Goal: Information Seeking & Learning: Learn about a topic

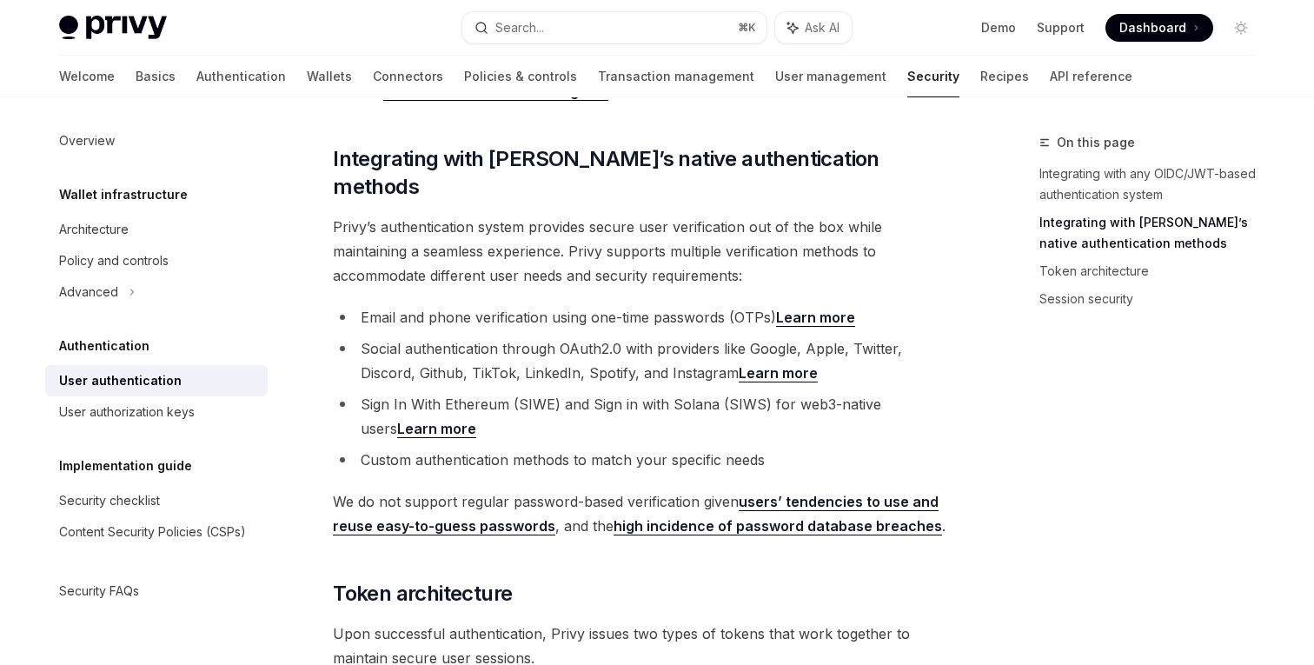
scroll to position [447, 0]
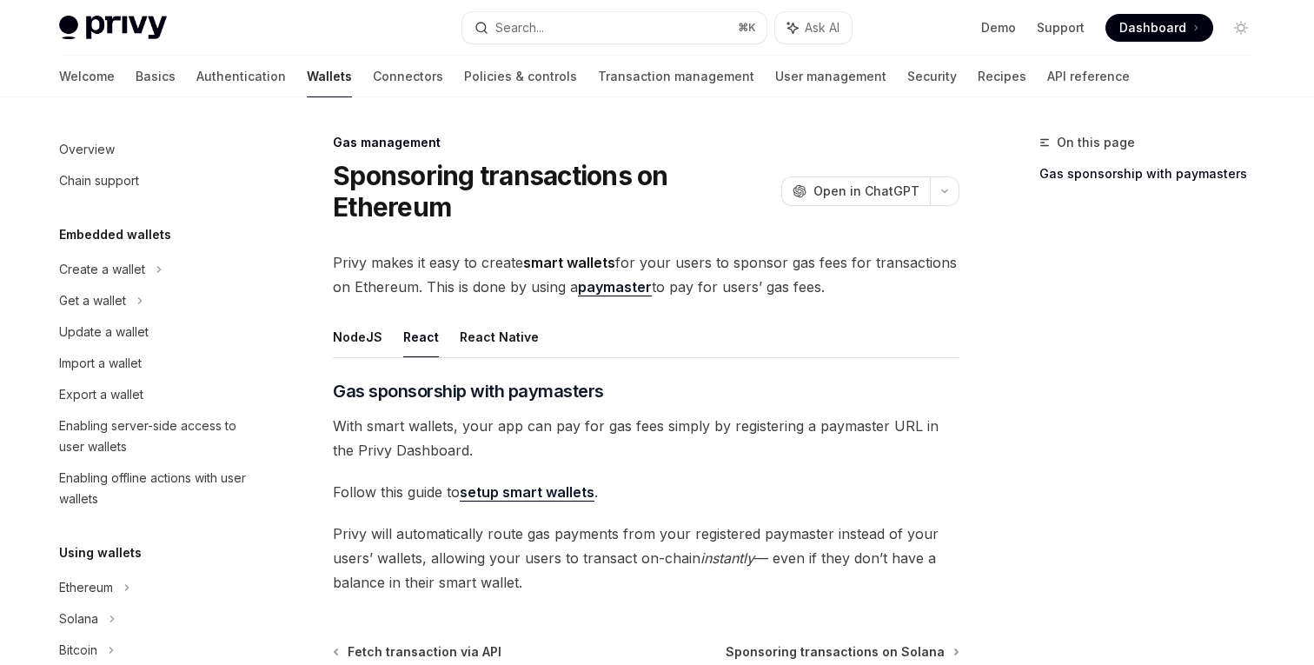
scroll to position [839, 0]
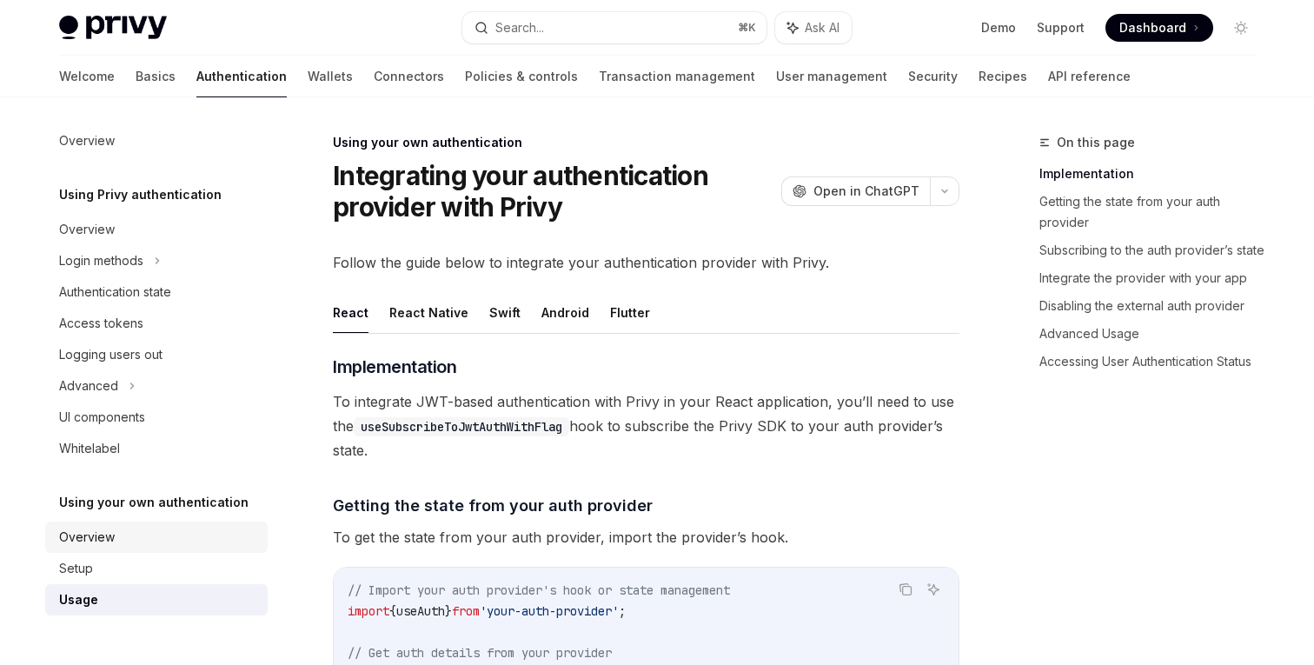
click at [181, 534] on div "Overview" at bounding box center [158, 537] width 198 height 21
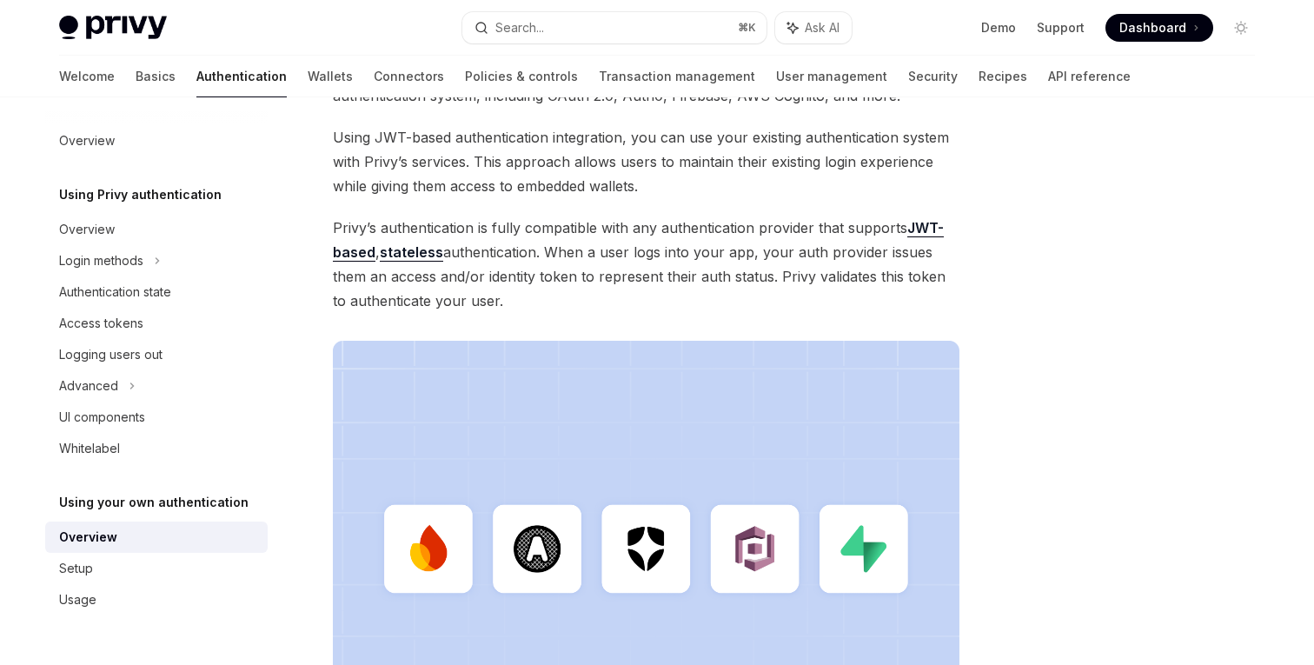
scroll to position [573, 0]
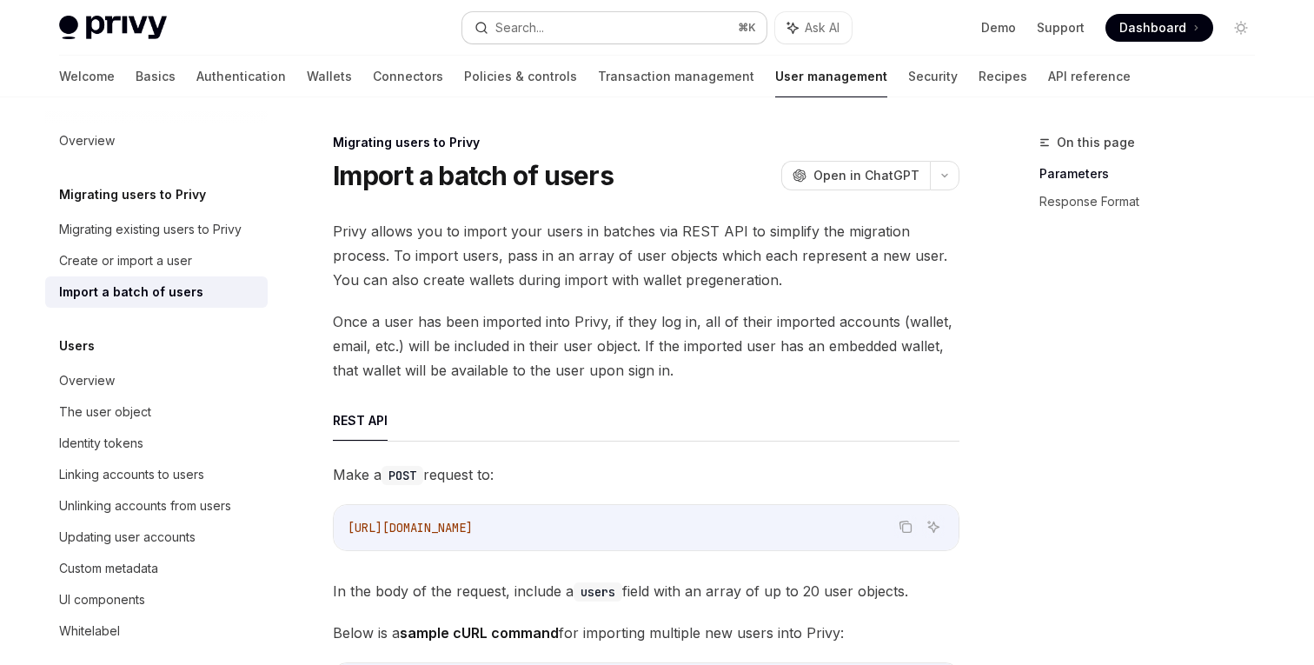
scroll to position [333, 0]
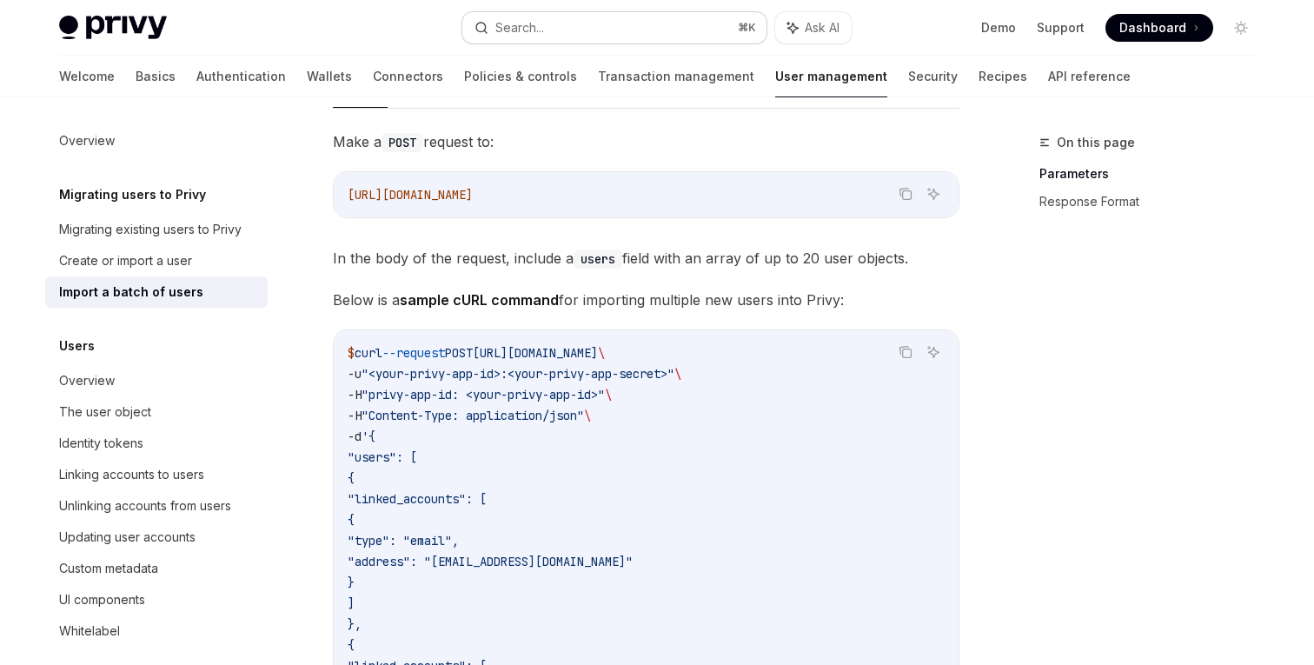
click at [494, 36] on div "Search..." at bounding box center [509, 27] width 70 height 21
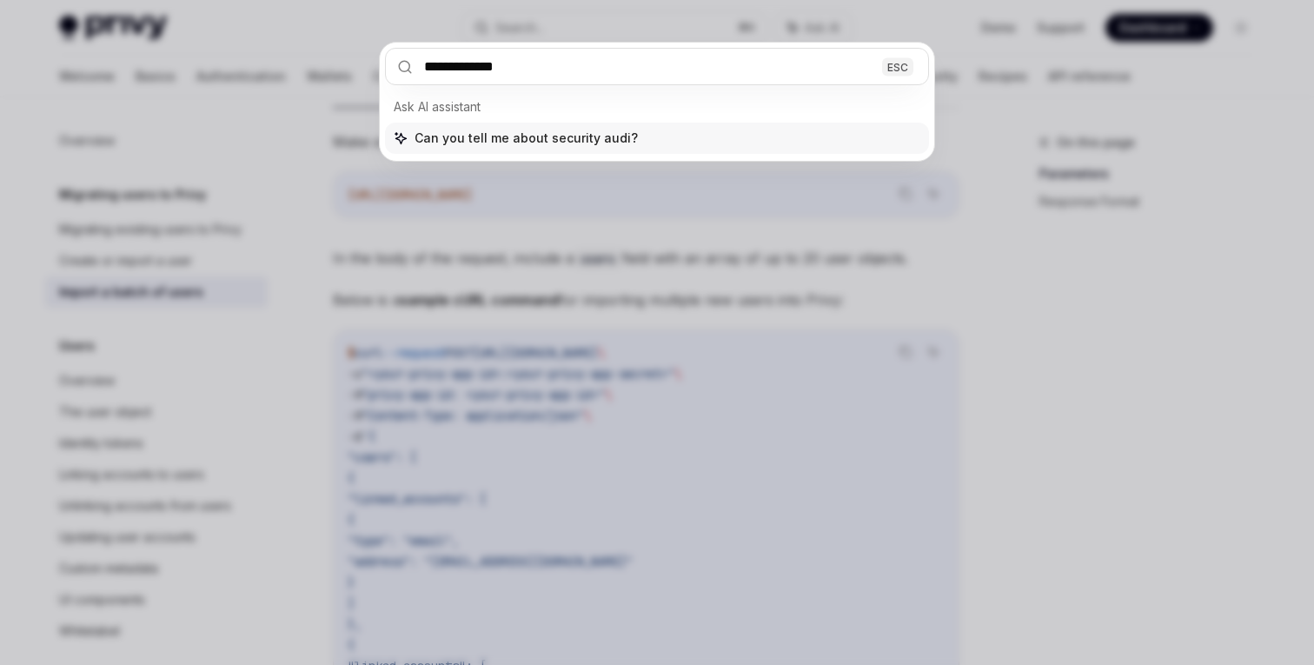
type input "**********"
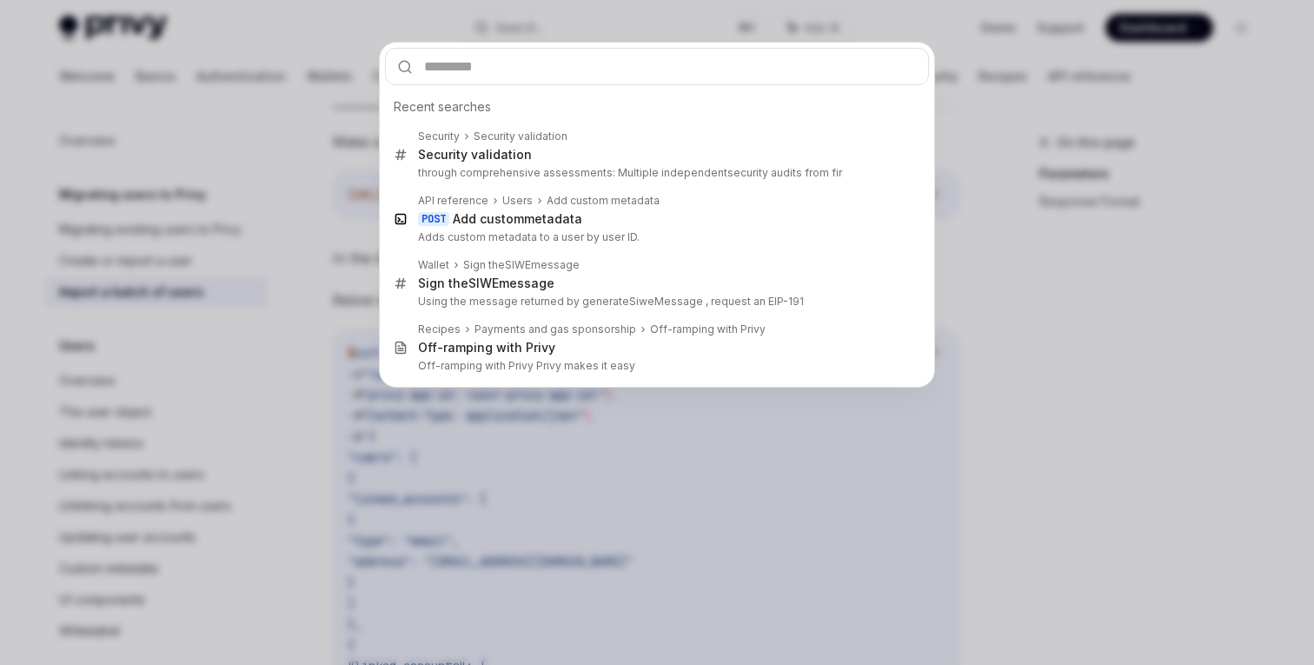
scroll to position [1081, 0]
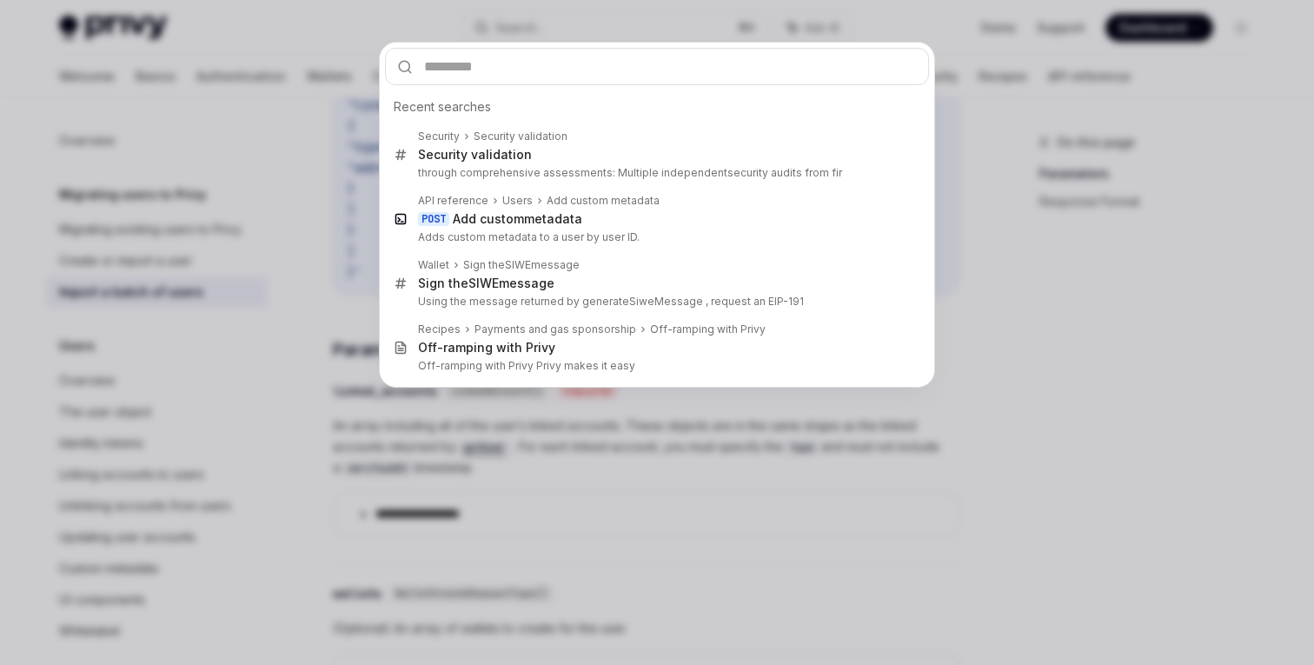
type textarea "*"
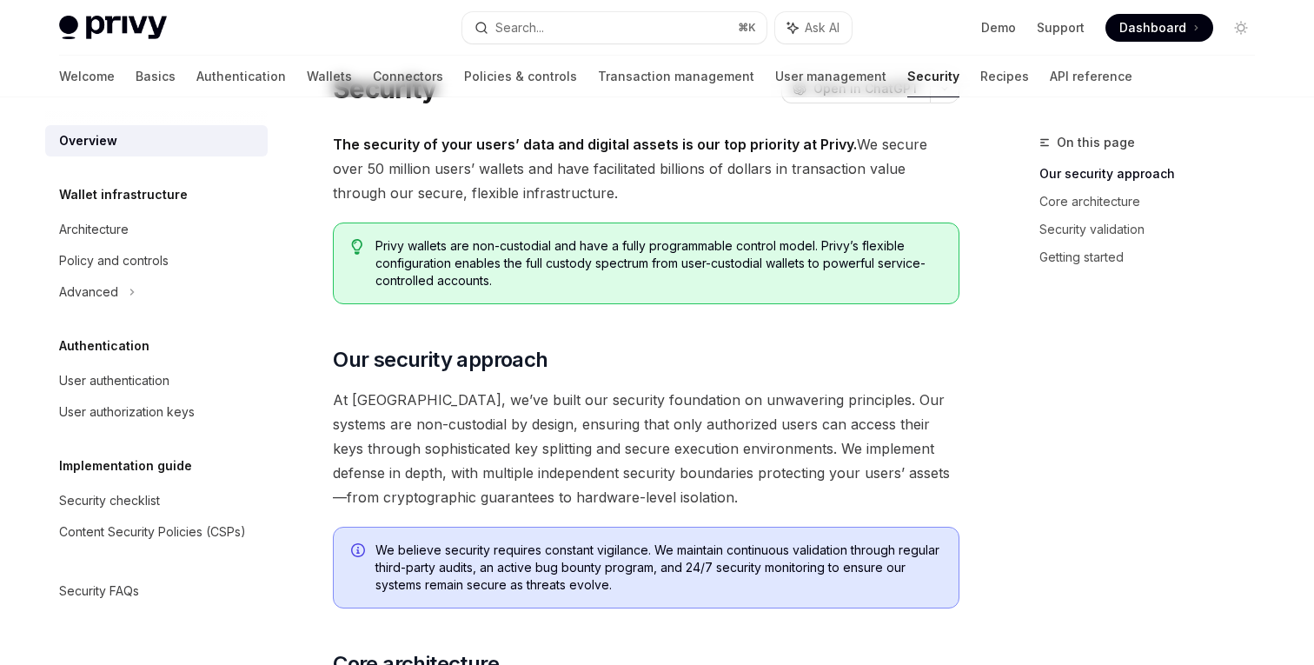
scroll to position [0, 0]
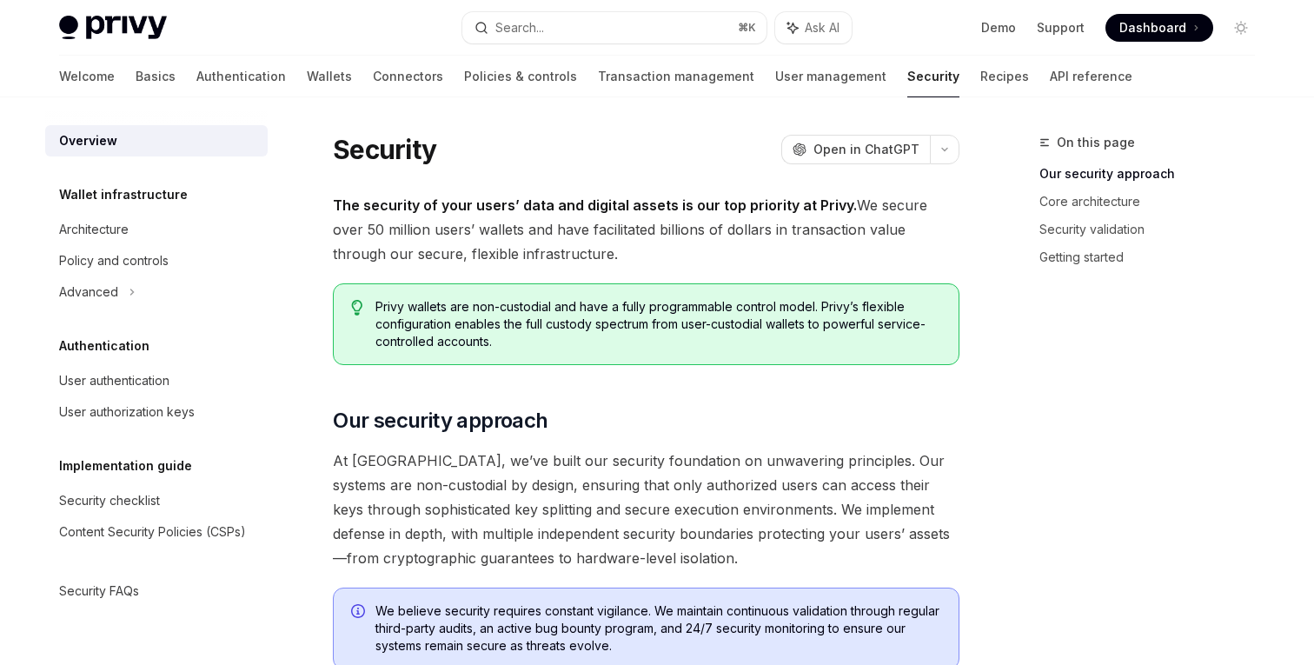
click at [593, 25] on button "Search... ⌘ K" at bounding box center [614, 27] width 304 height 31
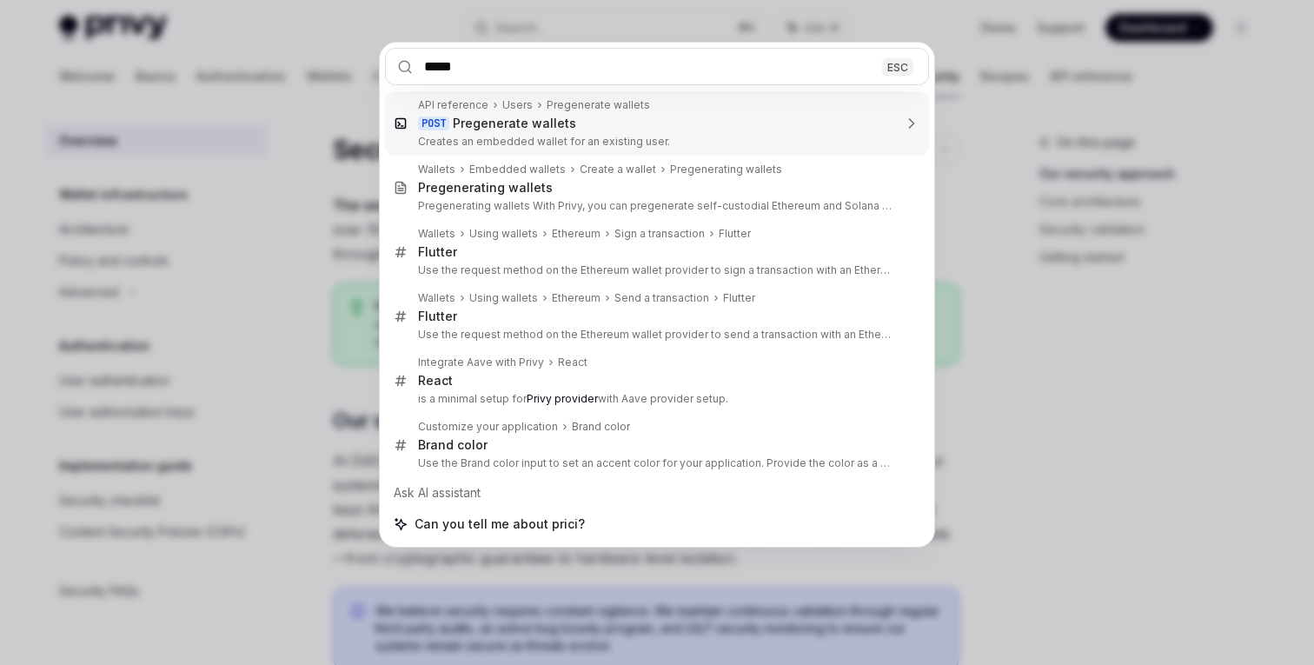
type input "*****"
drag, startPoint x: 268, startPoint y: 22, endPoint x: 200, endPoint y: 23, distance: 67.8
click at [268, 22] on div "***** ESC API reference Users Pregenerate wallets POST Pregenerate wallets Crea…" at bounding box center [657, 332] width 1314 height 665
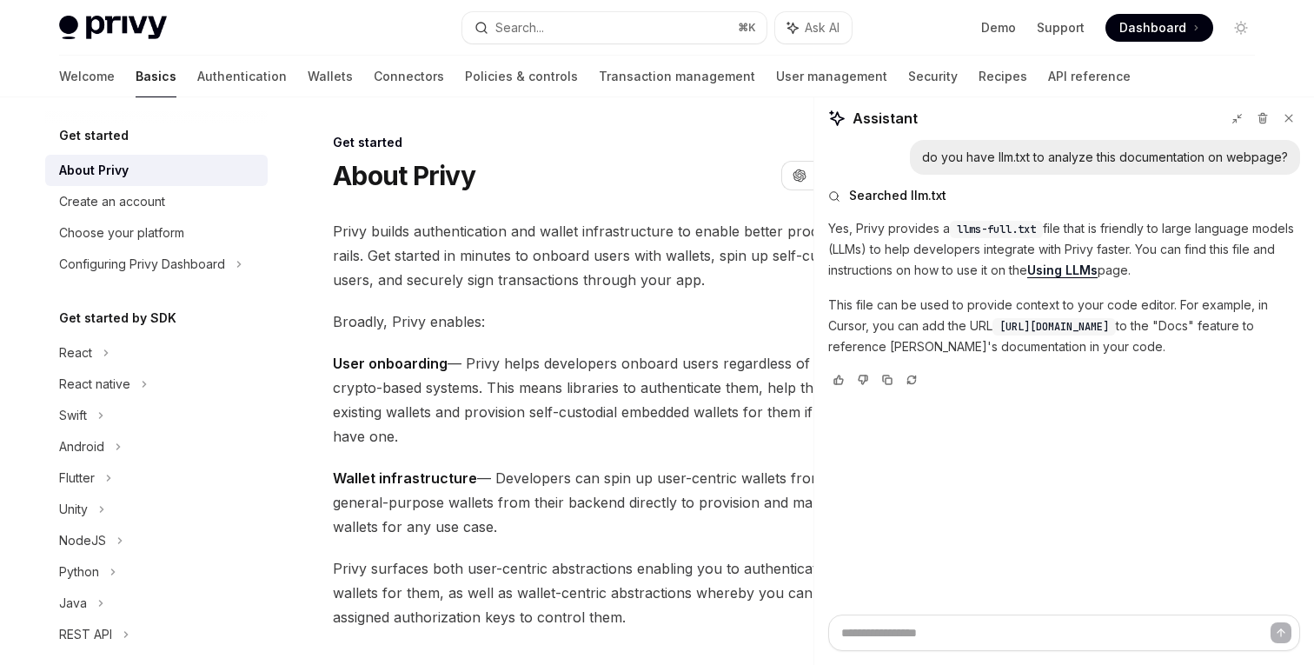
scroll to position [1268, 0]
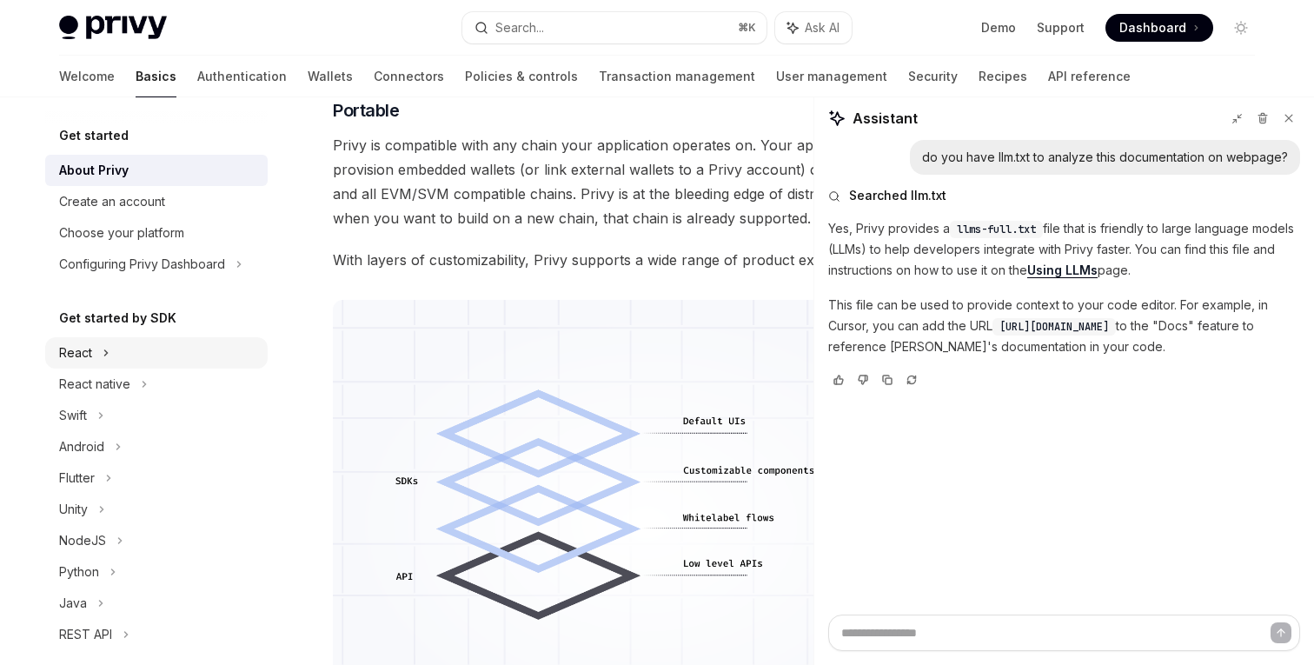
click at [136, 358] on div "React" at bounding box center [156, 352] width 222 height 31
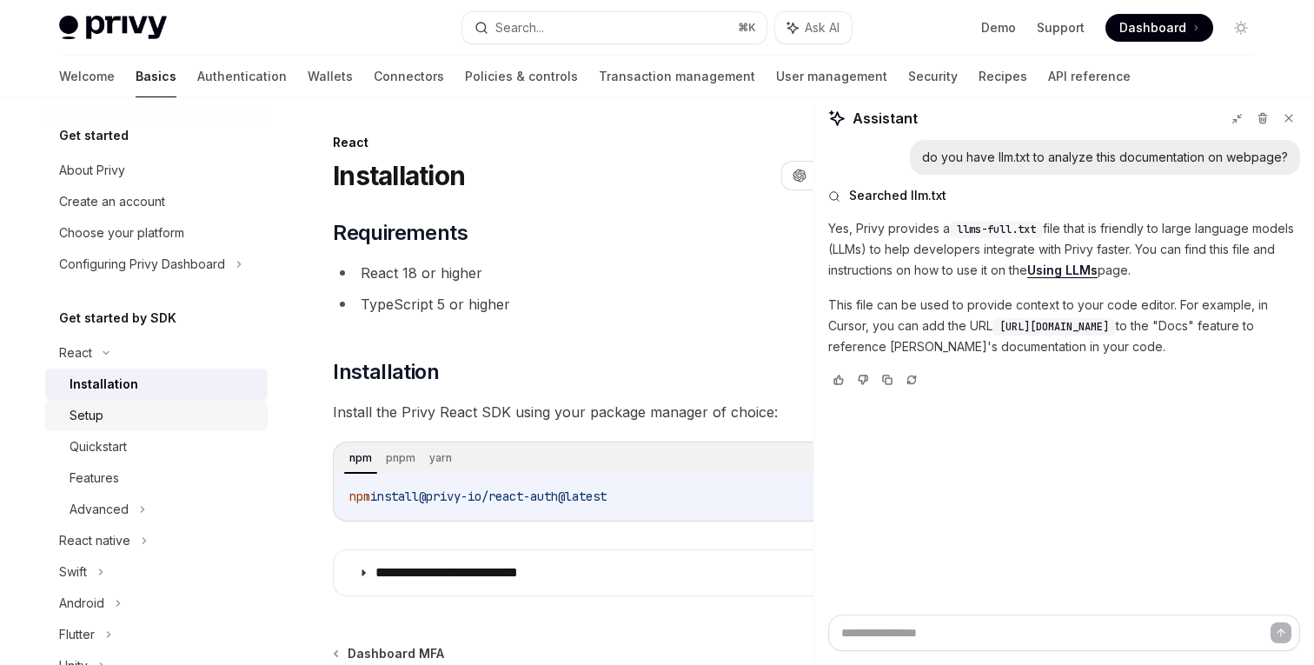
click at [125, 408] on div "Setup" at bounding box center [164, 415] width 188 height 21
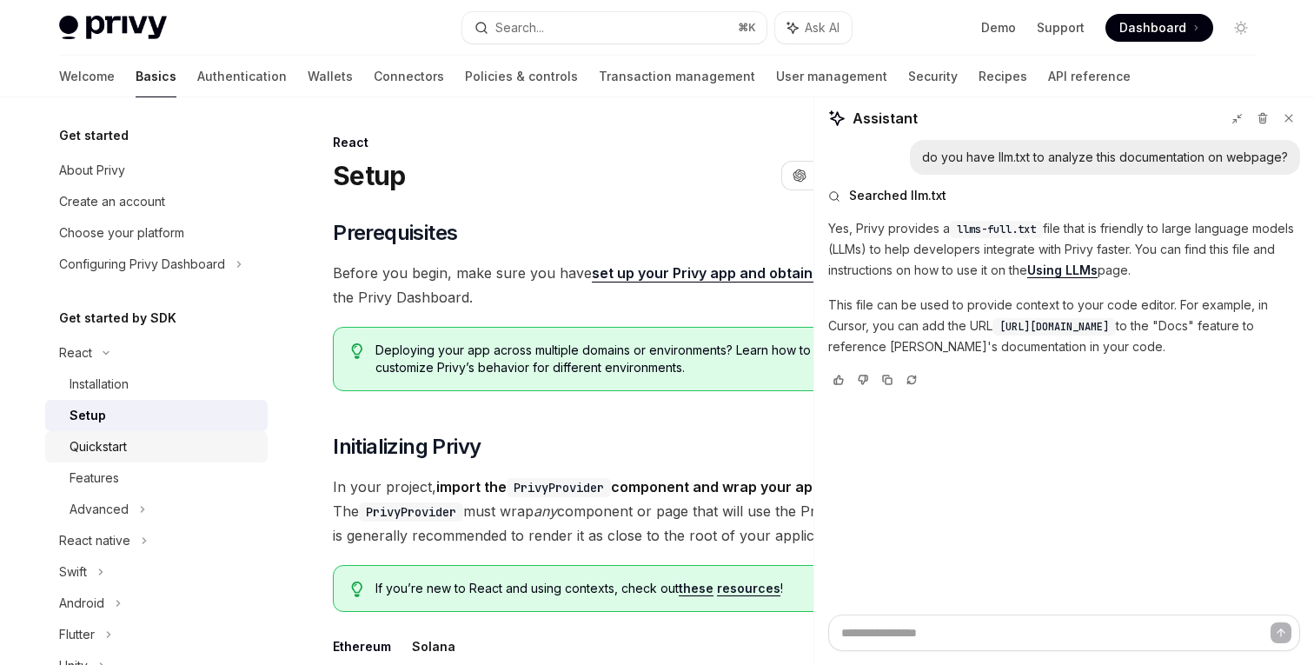
click at [199, 447] on div "Quickstart" at bounding box center [164, 446] width 188 height 21
type textarea "*"
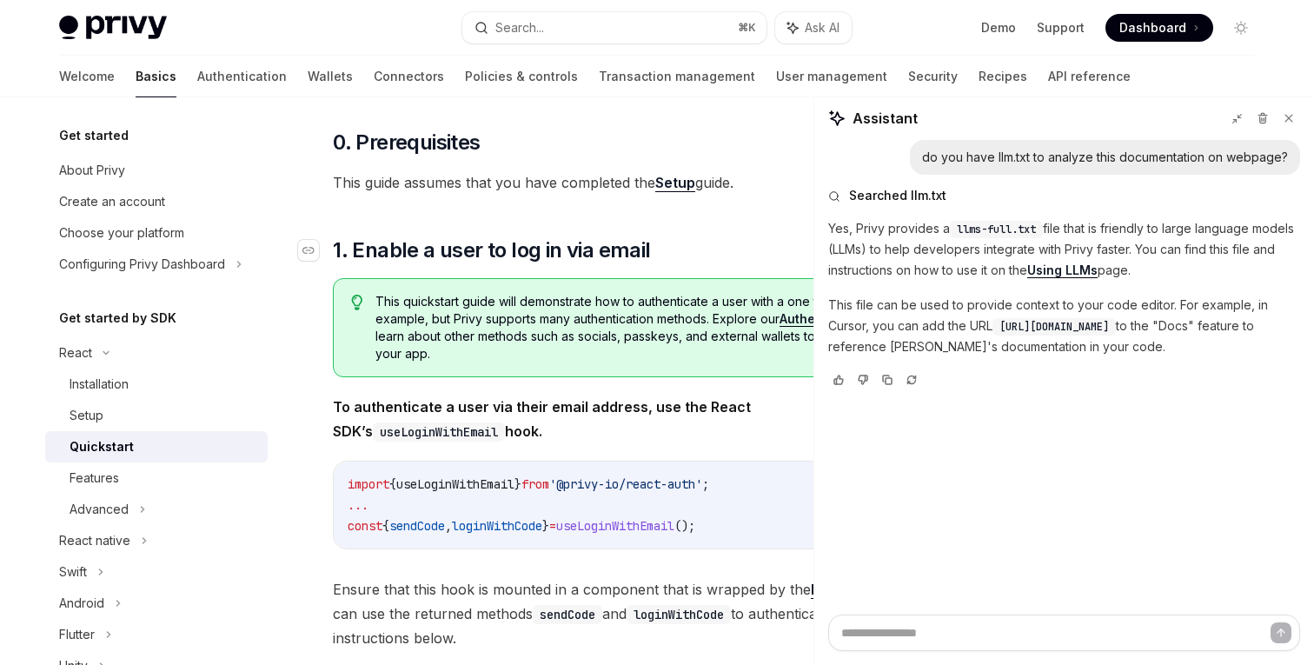
scroll to position [145, 0]
click at [124, 423] on div "Setup" at bounding box center [164, 415] width 188 height 21
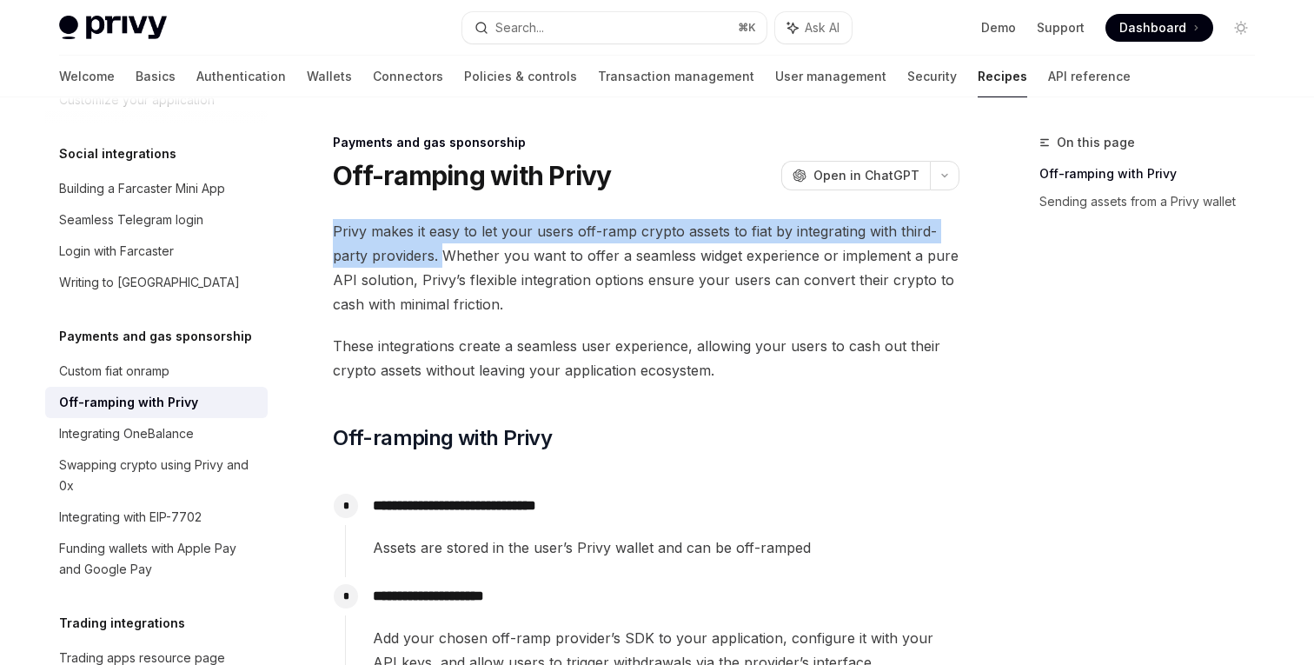
drag, startPoint x: 559, startPoint y: 248, endPoint x: 440, endPoint y: 257, distance: 119.4
click at [440, 257] on span "Privy makes it easy to let your users off-ramp crypto assets to fiat by integra…" at bounding box center [646, 267] width 627 height 97
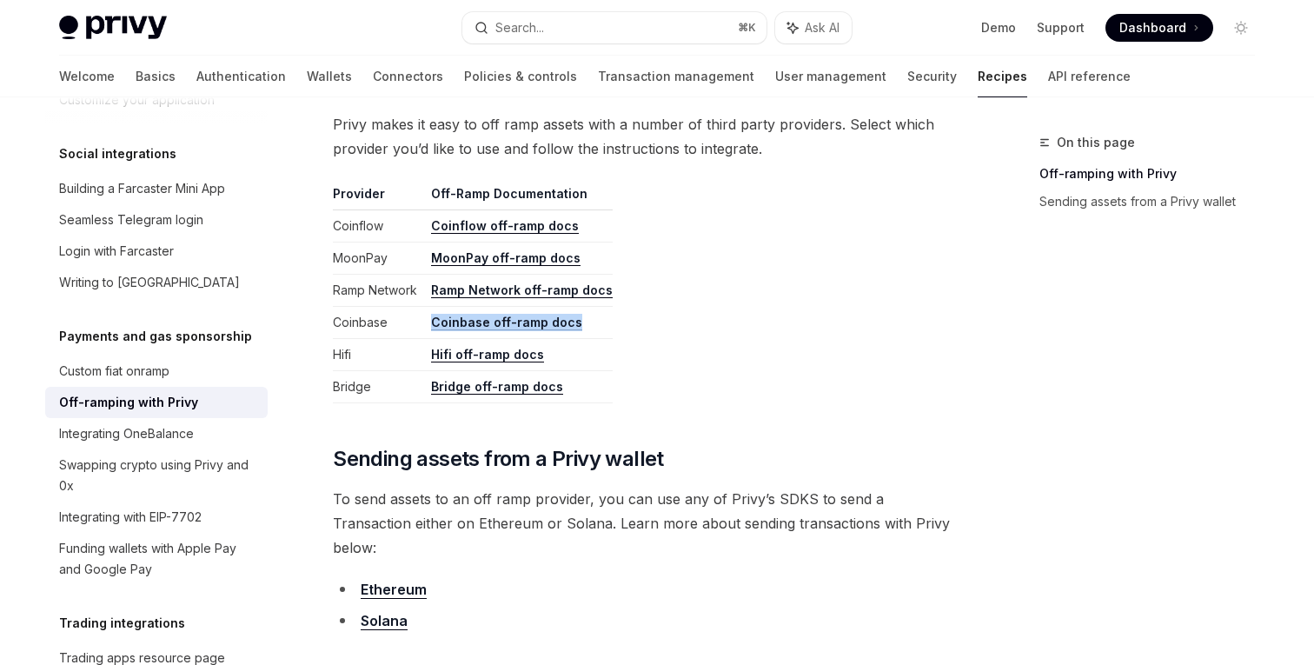
scroll to position [899, 0]
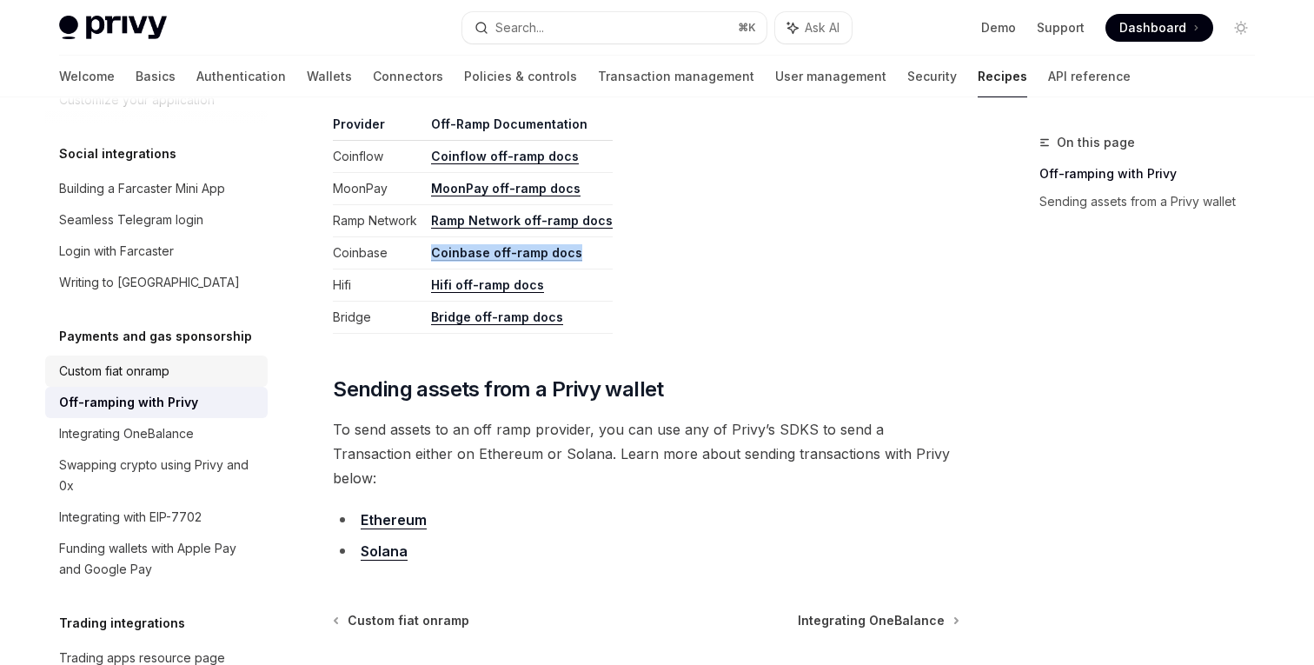
click at [202, 361] on link "Custom fiat onramp" at bounding box center [156, 370] width 222 height 31
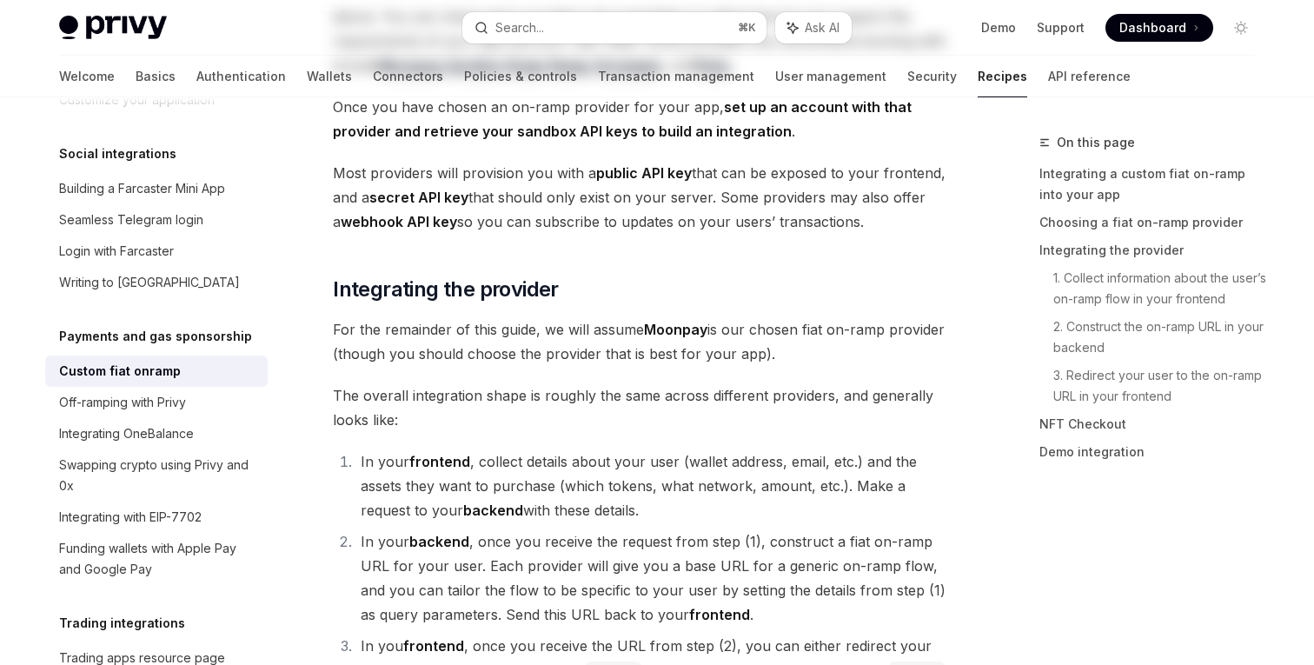
type textarea "*"
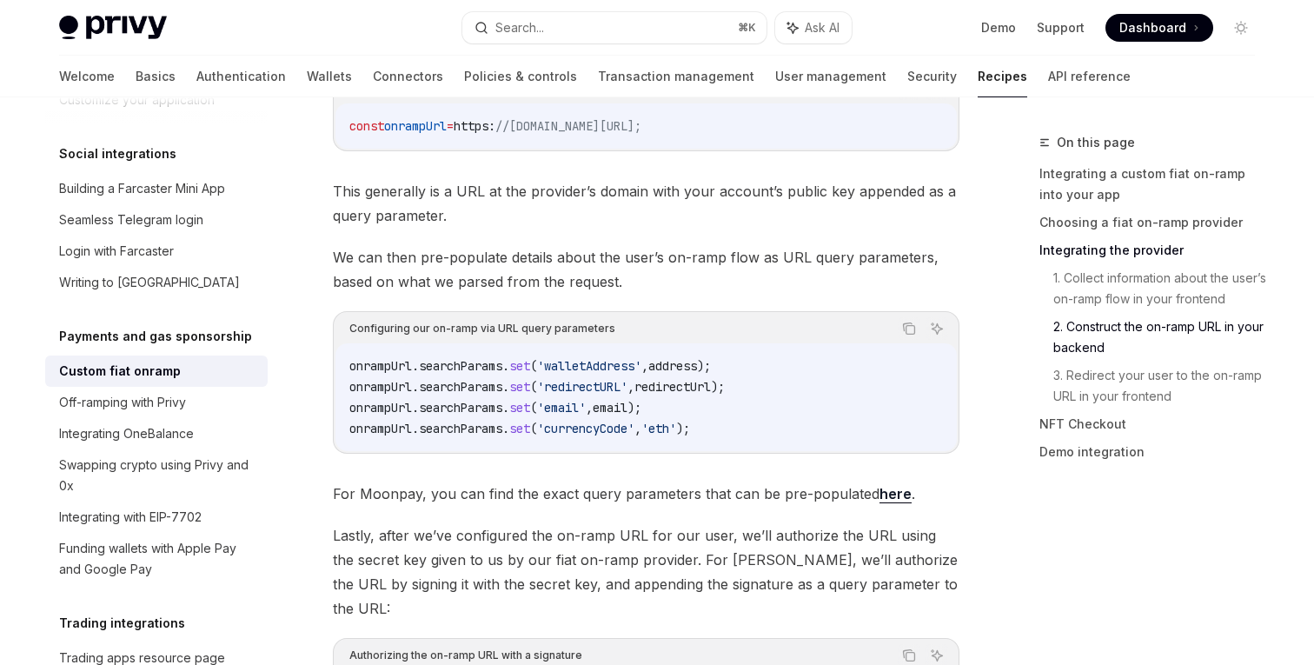
scroll to position [3977, 0]
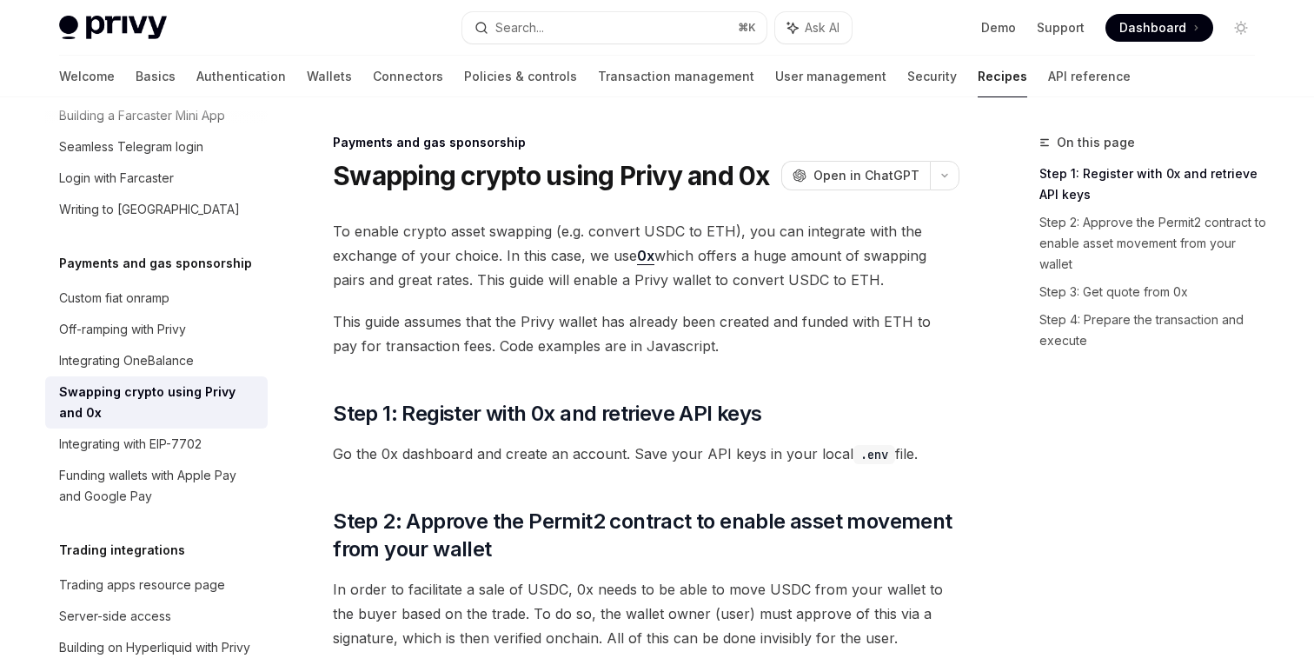
scroll to position [2, 0]
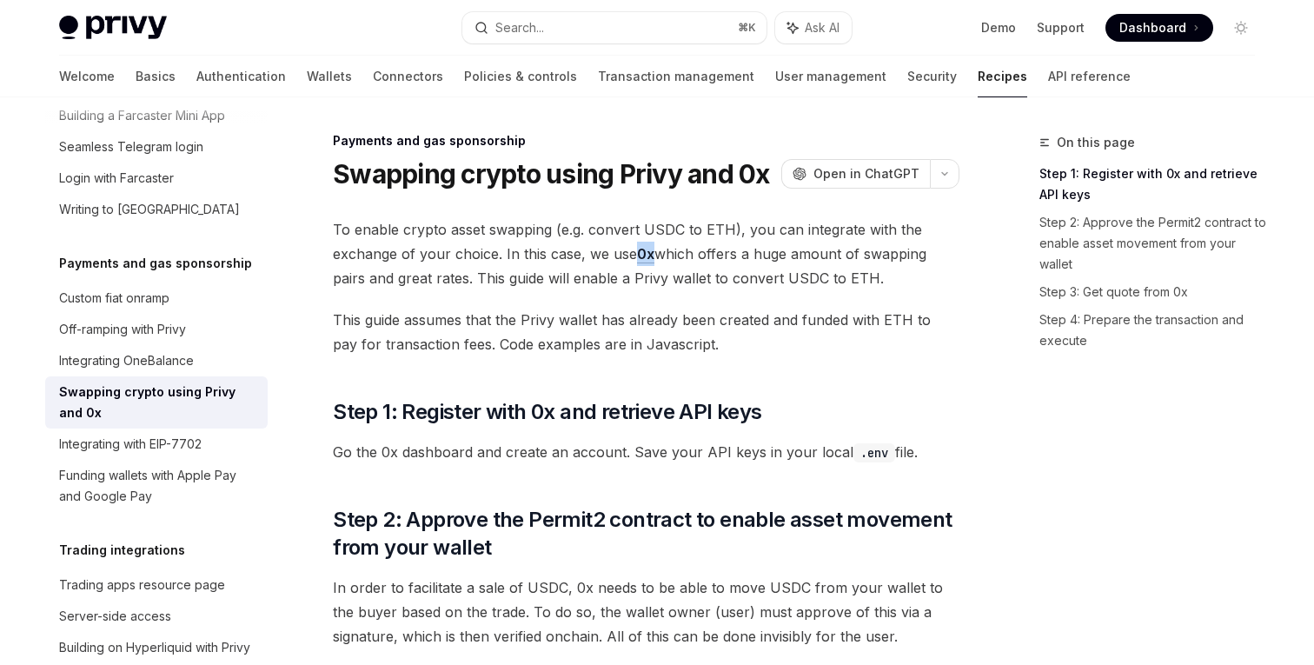
click at [641, 252] on link "0x" at bounding box center [645, 254] width 17 height 18
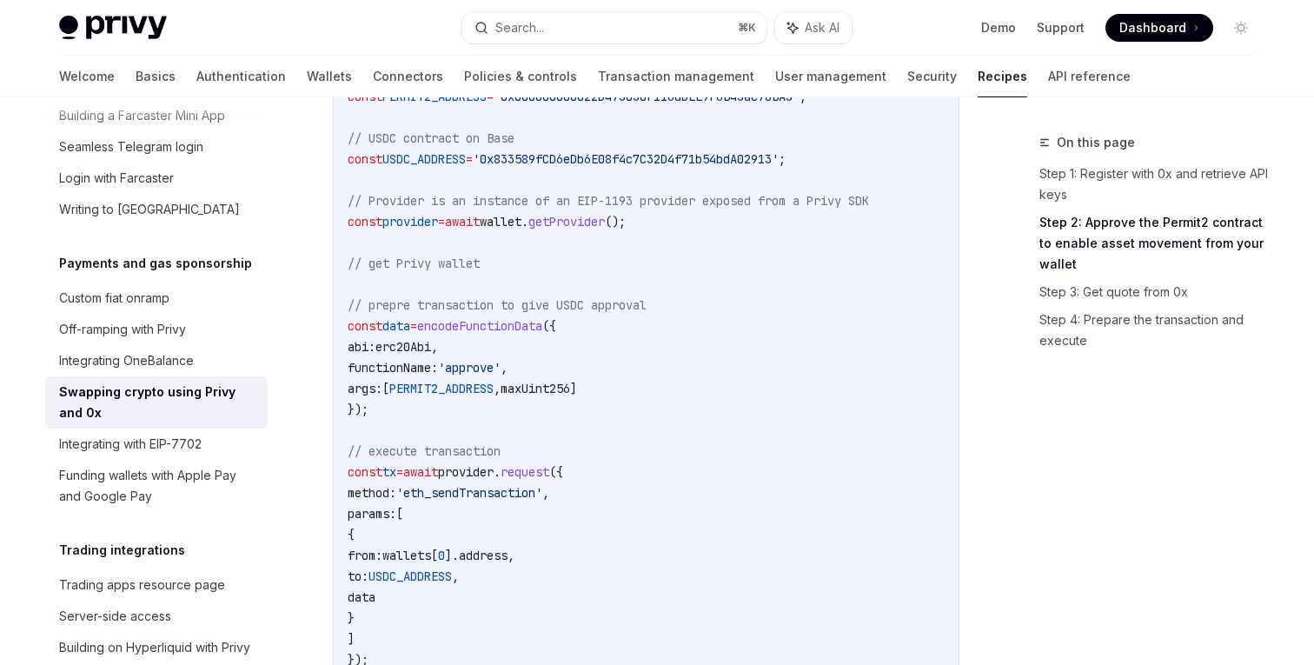
scroll to position [1108, 0]
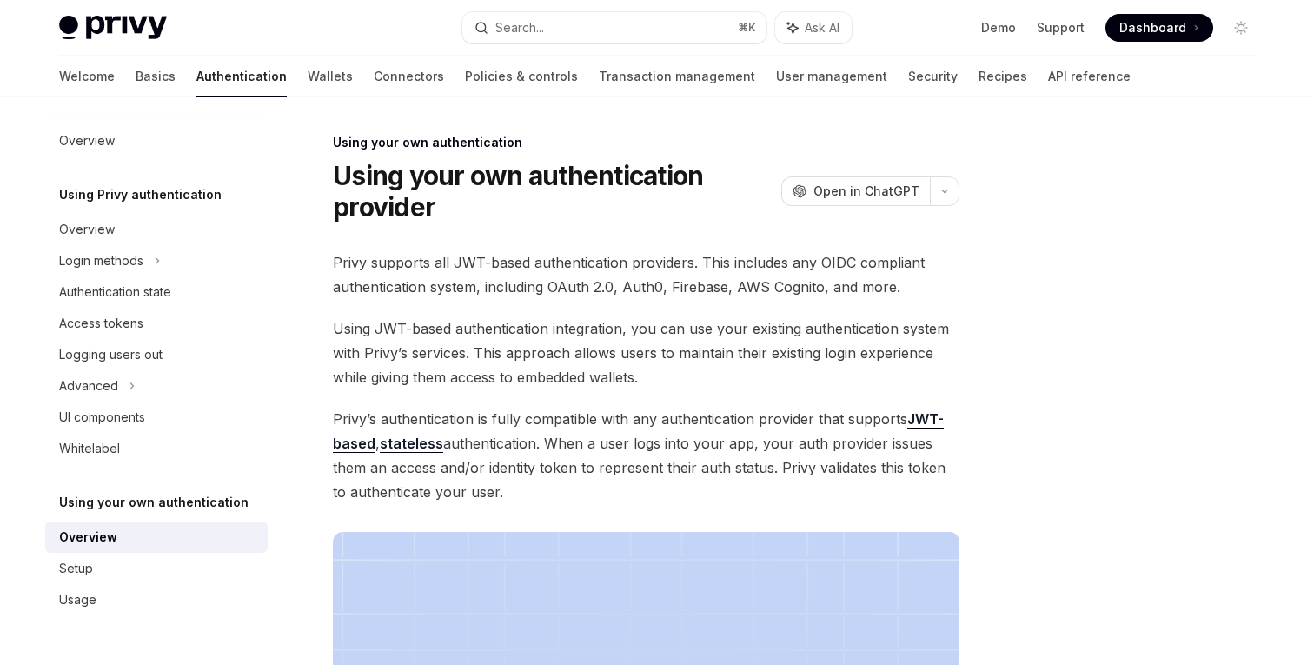
scroll to position [573, 0]
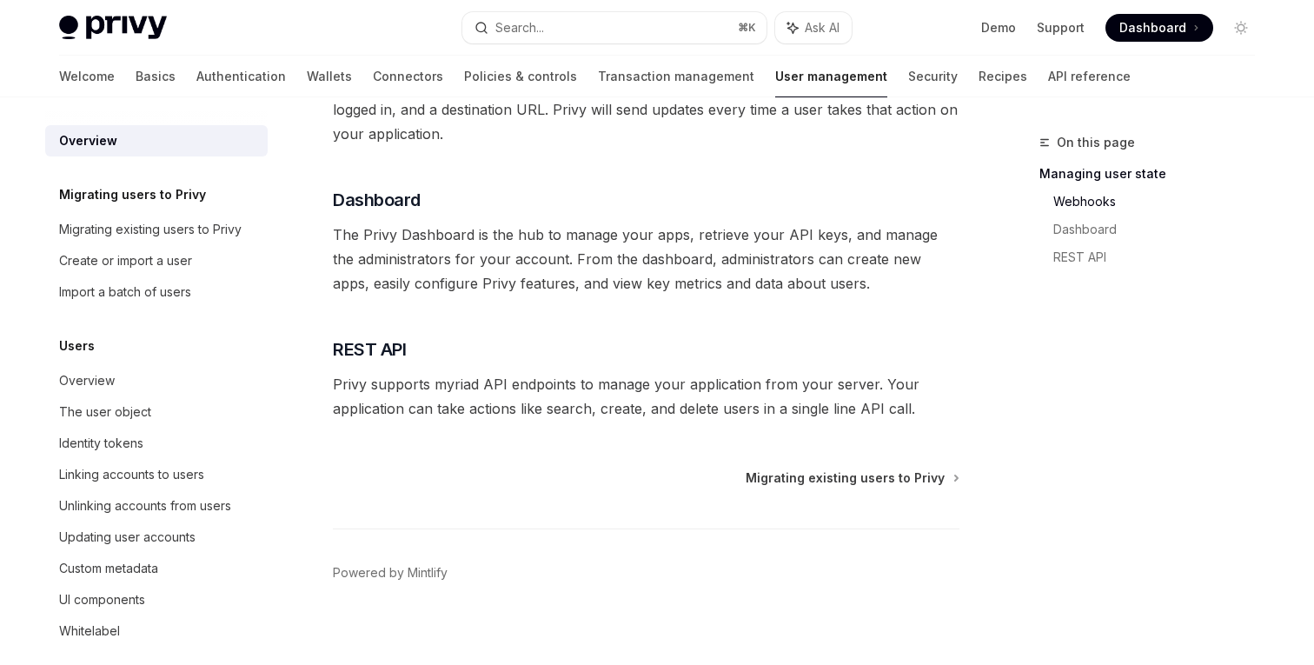
scroll to position [415, 0]
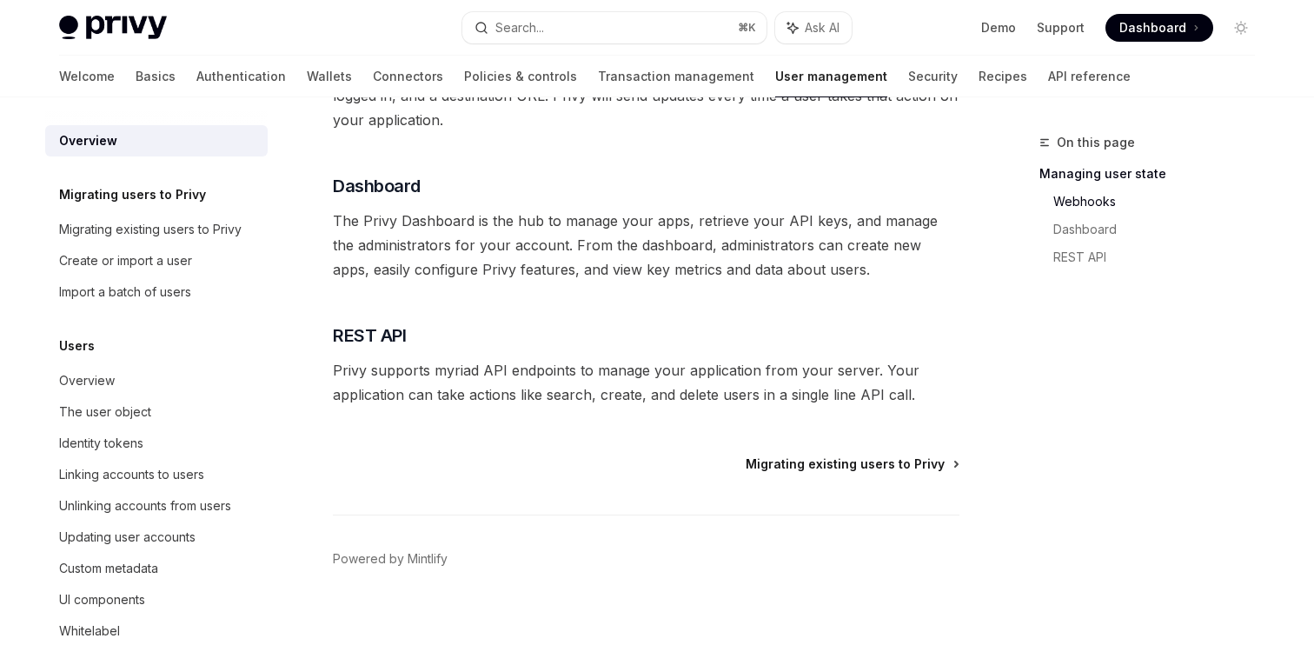
click at [841, 461] on span "Migrating existing users to Privy" at bounding box center [845, 463] width 199 height 17
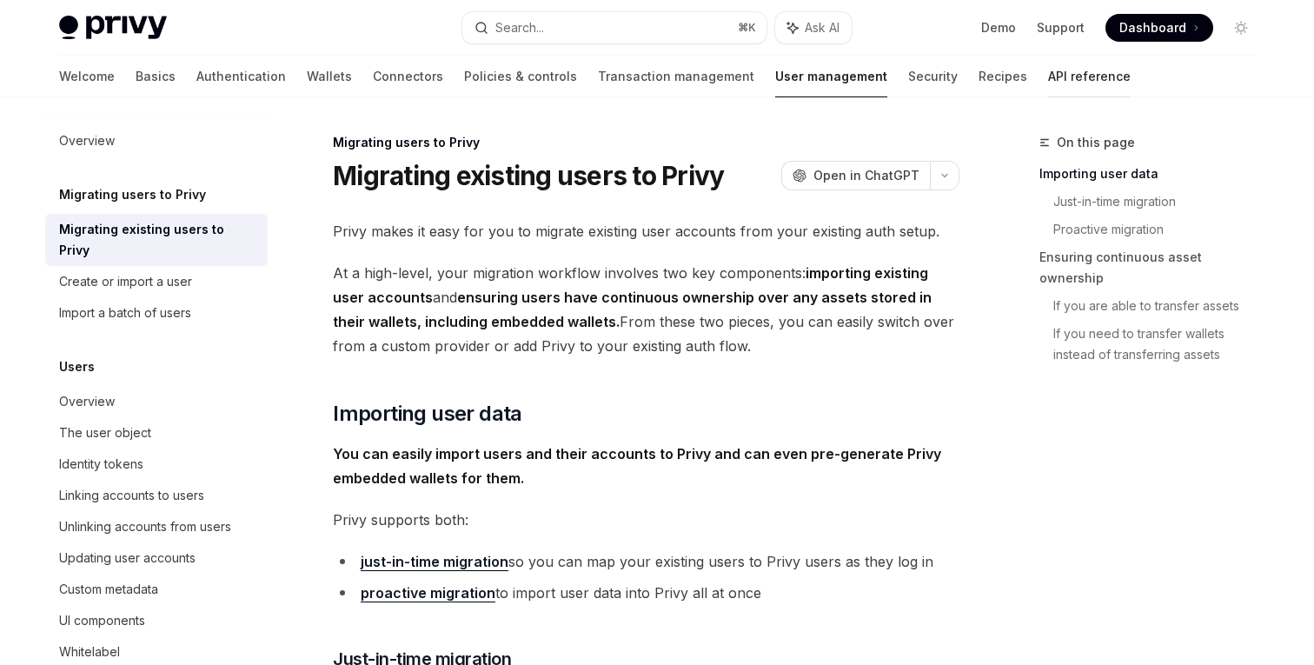
click at [1048, 80] on link "API reference" at bounding box center [1089, 77] width 83 height 42
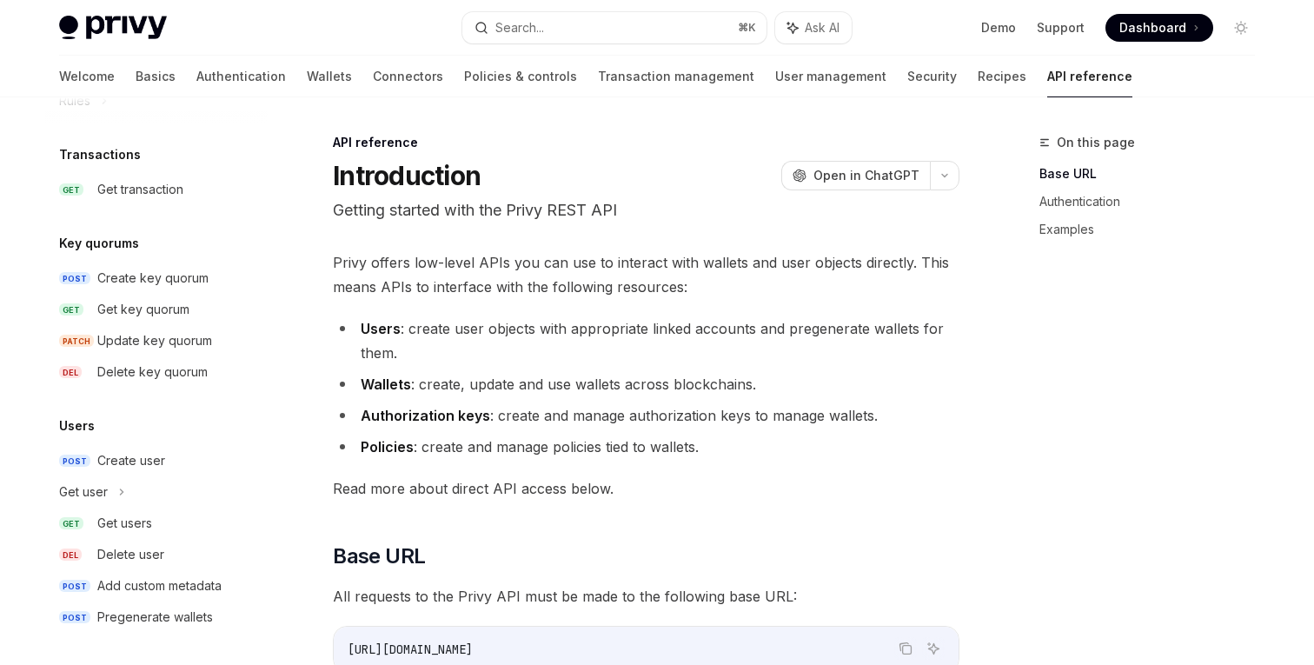
scroll to position [1130, 0]
click at [204, 578] on div "Add custom metadata" at bounding box center [159, 583] width 124 height 21
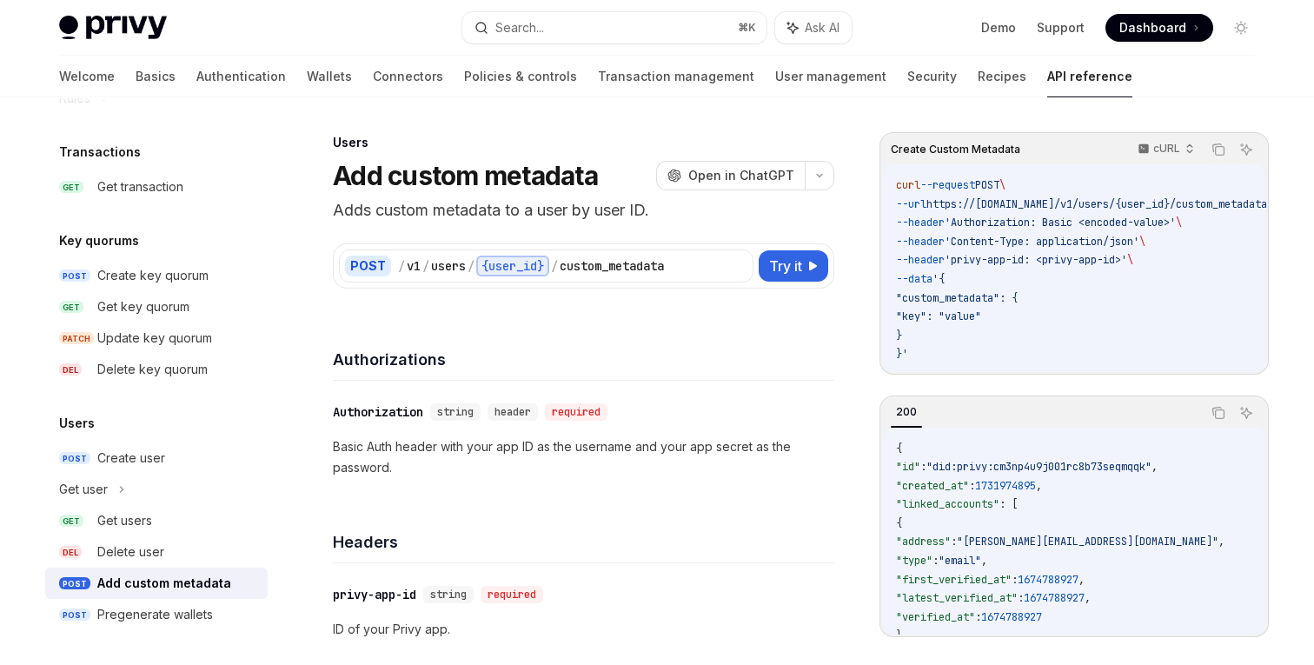
type textarea "*"
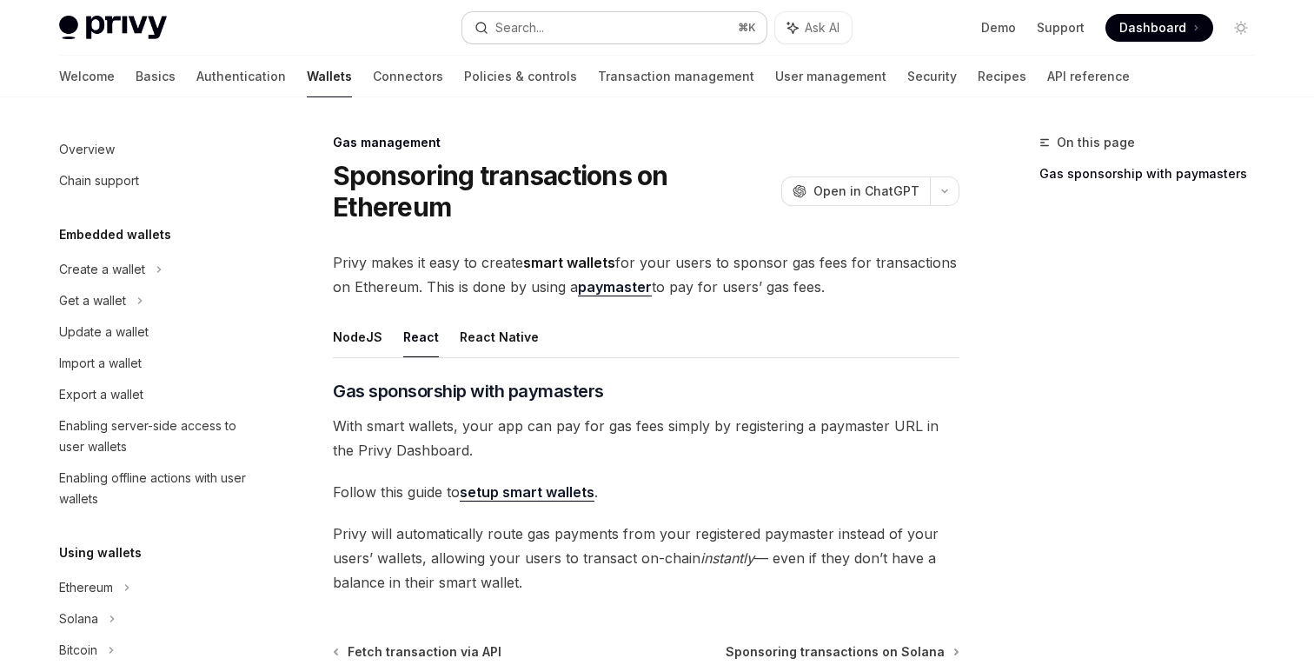
scroll to position [839, 0]
